Goal: Task Accomplishment & Management: Manage account settings

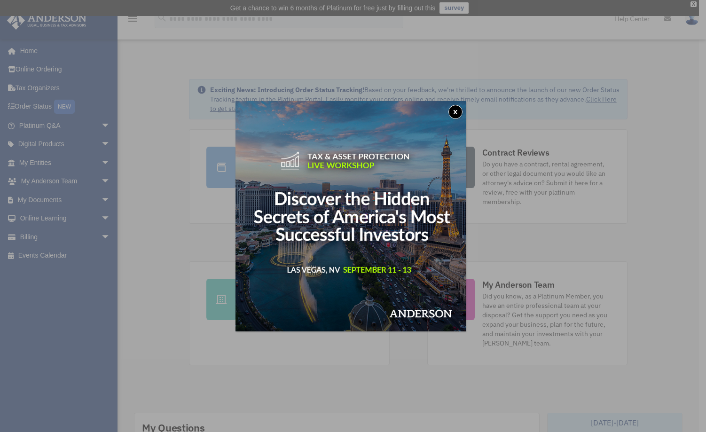
click at [455, 110] on button "x" at bounding box center [455, 112] width 14 height 14
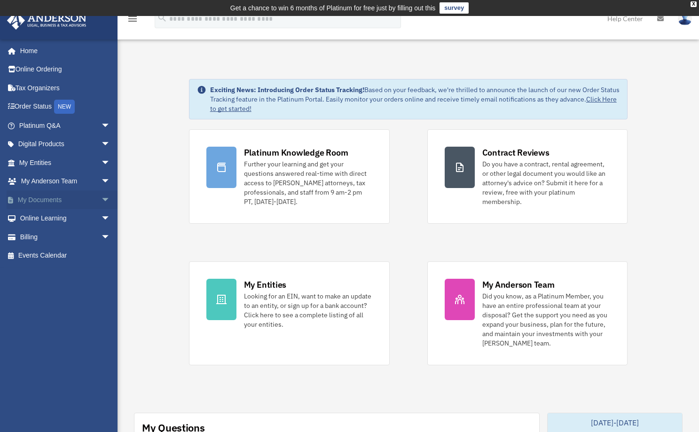
click at [101, 197] on span "arrow_drop_down" at bounding box center [110, 199] width 19 height 19
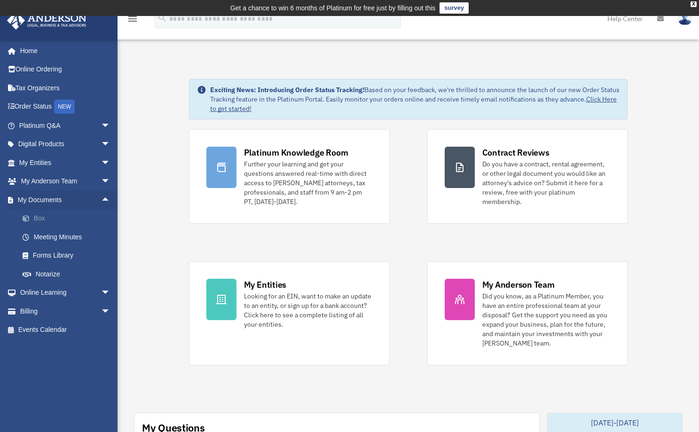
click at [34, 219] on link "Box" at bounding box center [68, 218] width 111 height 19
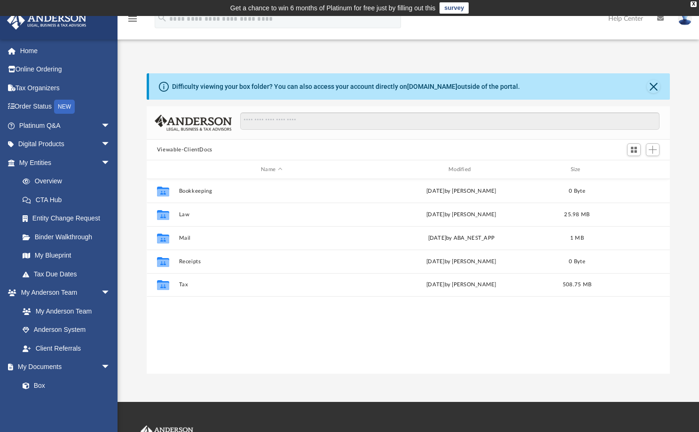
scroll to position [207, 516]
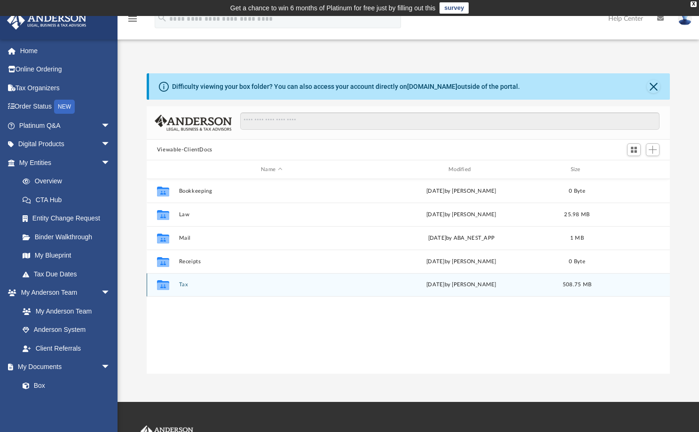
click at [183, 283] on button "Tax" at bounding box center [272, 284] width 186 height 6
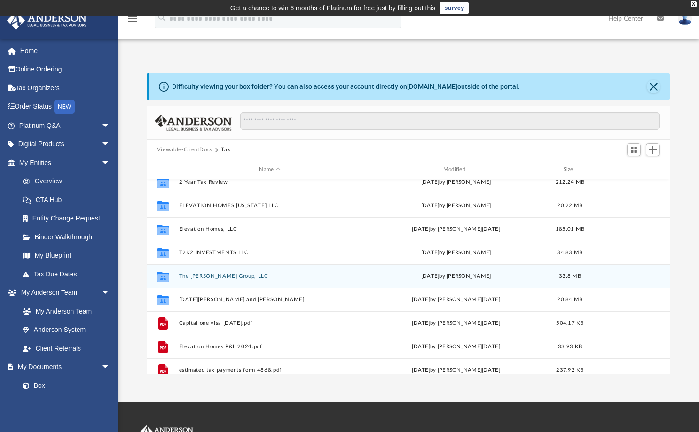
scroll to position [0, 0]
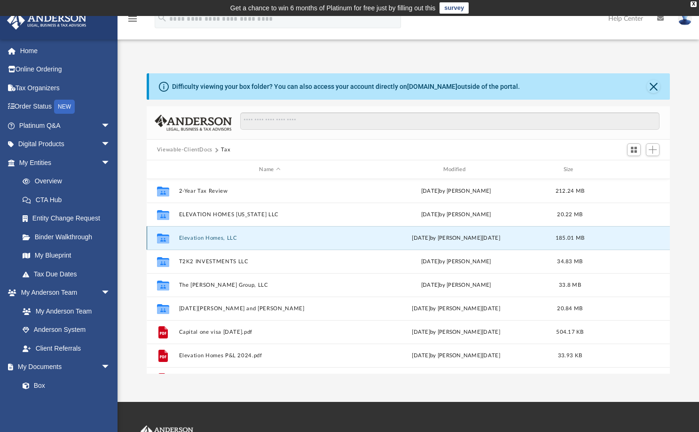
click at [202, 240] on button "Elevation Homes, LLC" at bounding box center [270, 238] width 182 height 6
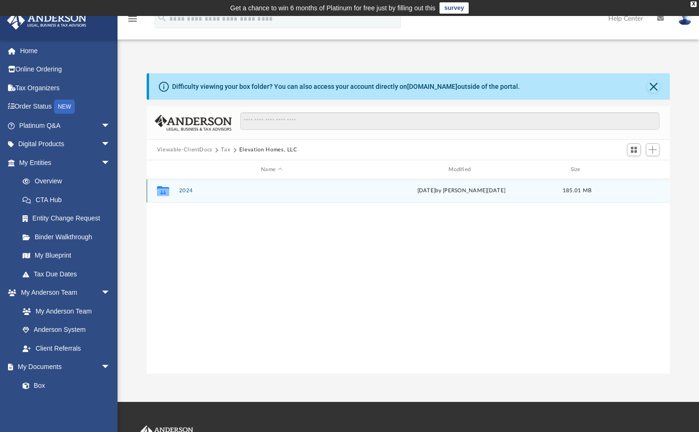
click at [185, 191] on button "2024" at bounding box center [272, 190] width 186 height 6
click at [185, 191] on button "Supporting Docs" at bounding box center [272, 190] width 186 height 6
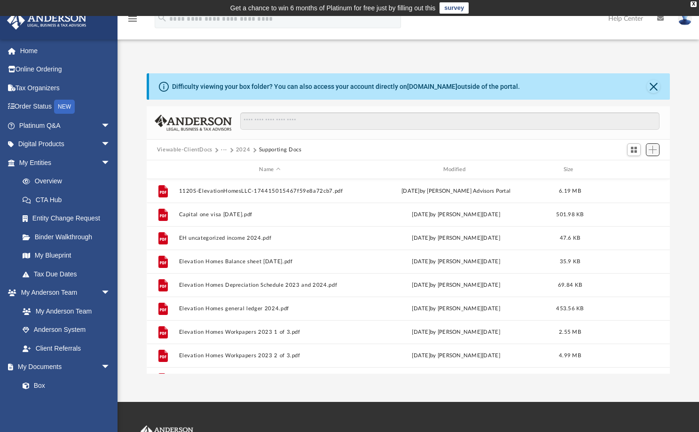
click at [651, 151] on span "Add" at bounding box center [652, 150] width 8 height 8
click at [631, 171] on li "Upload" at bounding box center [639, 169] width 30 height 10
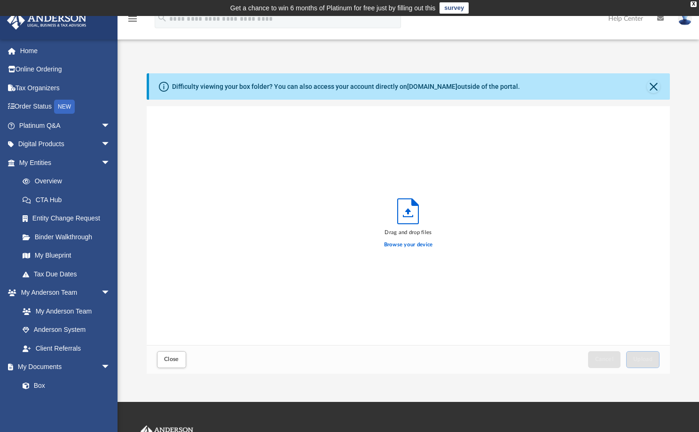
scroll to position [231, 516]
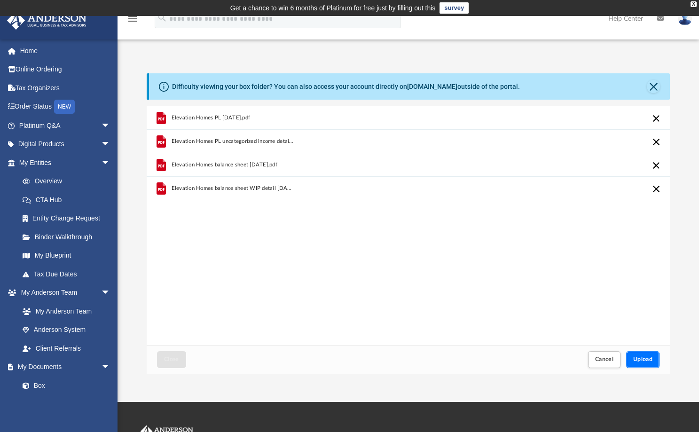
click at [646, 358] on span "Upload" at bounding box center [643, 359] width 20 height 6
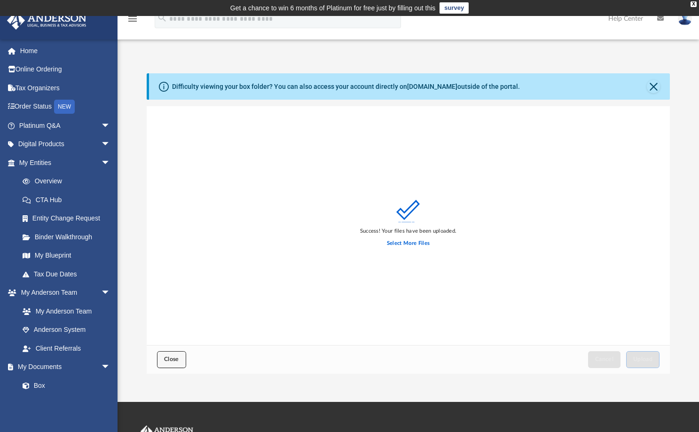
click at [171, 359] on span "Close" at bounding box center [171, 359] width 15 height 6
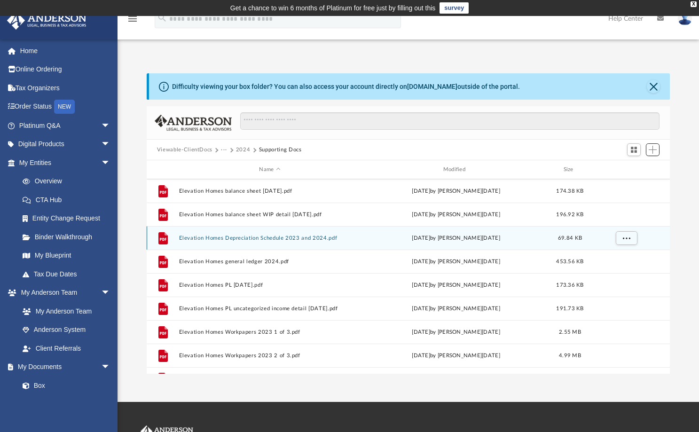
scroll to position [0, 0]
